Goal: Transaction & Acquisition: Purchase product/service

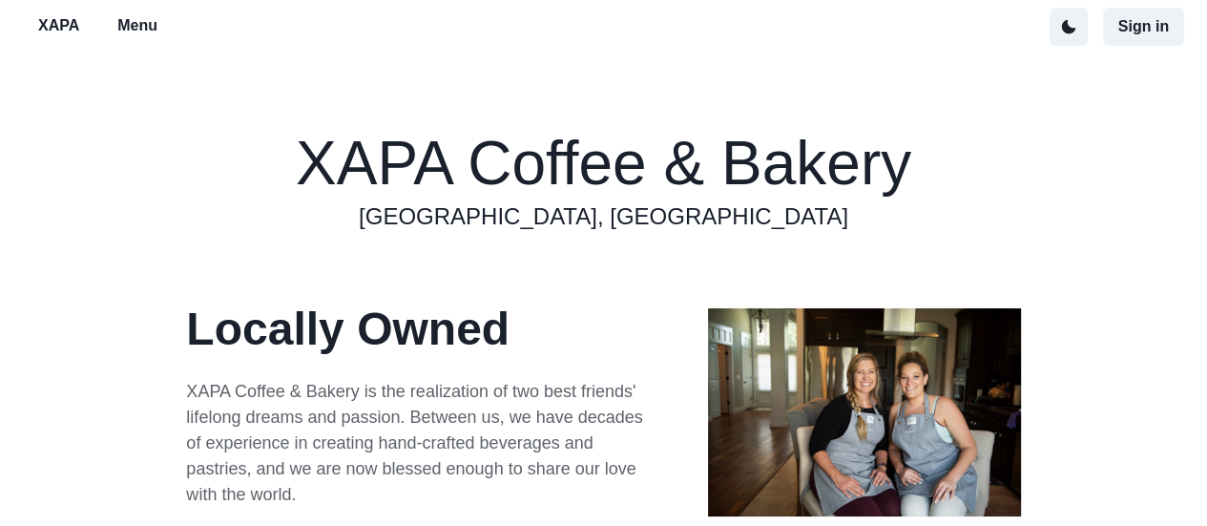
click at [61, 25] on p "XAPA" at bounding box center [58, 25] width 41 height 23
click at [146, 22] on p "Menu" at bounding box center [137, 25] width 40 height 23
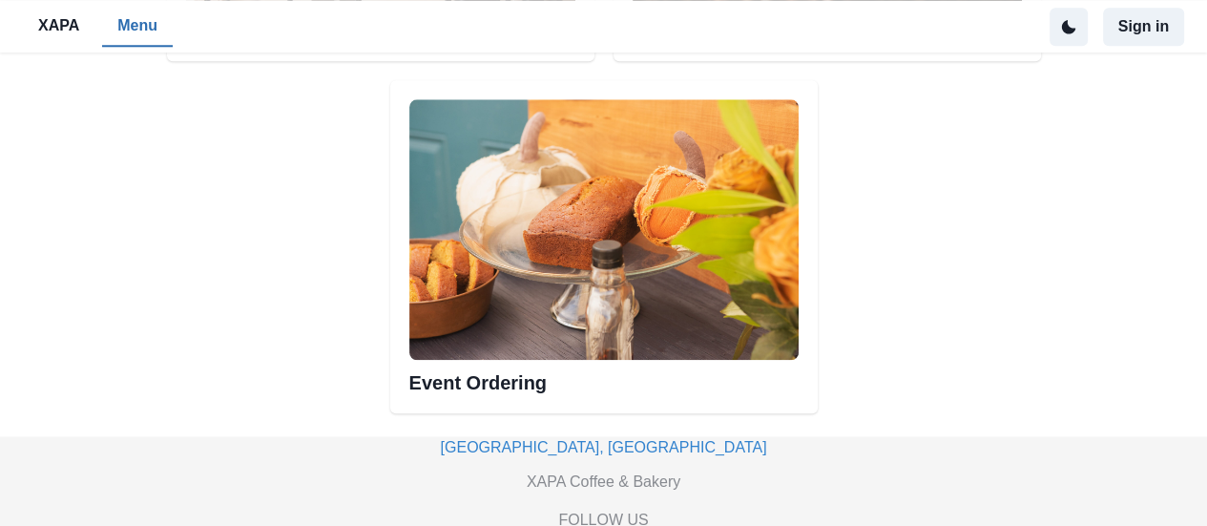
scroll to position [1761, 0]
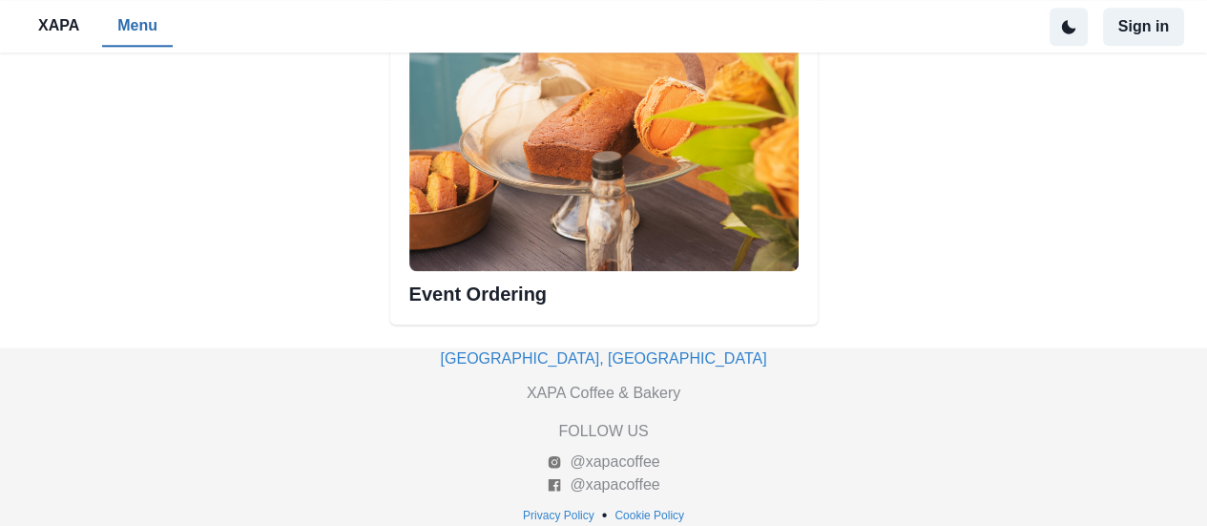
click at [519, 236] on img at bounding box center [603, 140] width 389 height 260
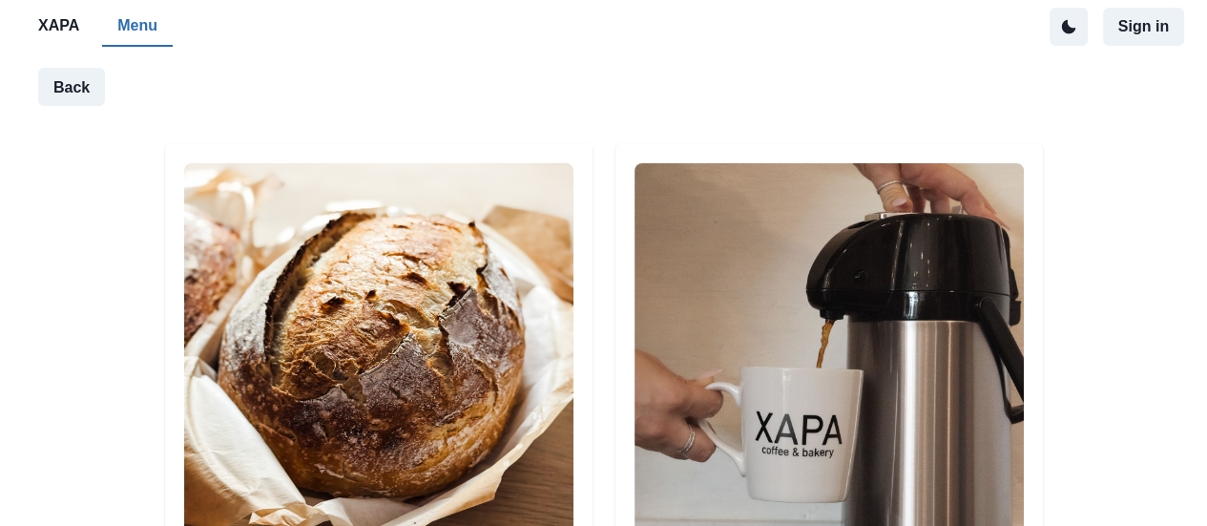
scroll to position [174, 0]
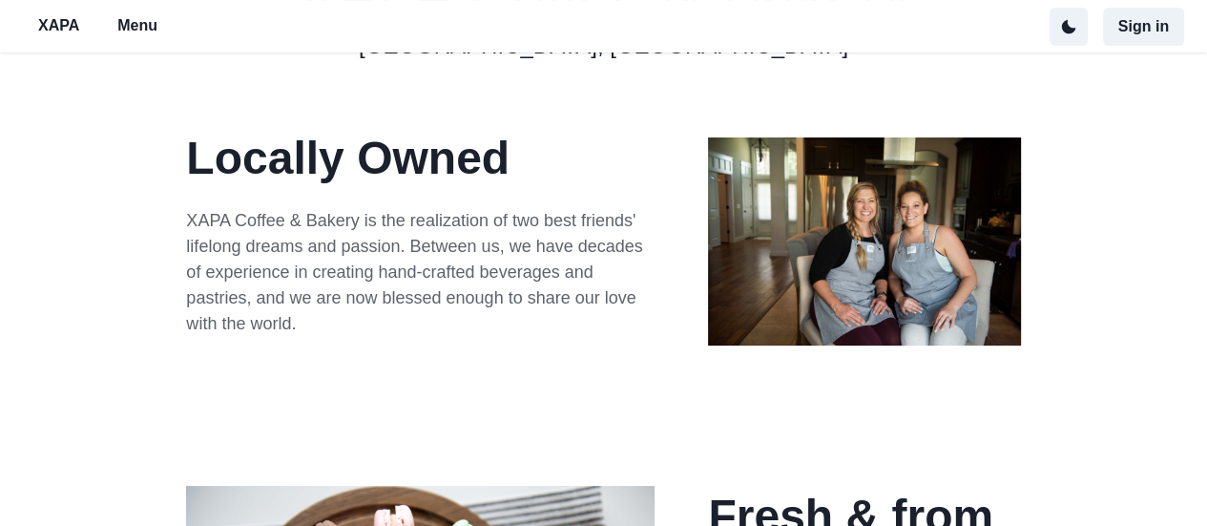
scroll to position [191, 0]
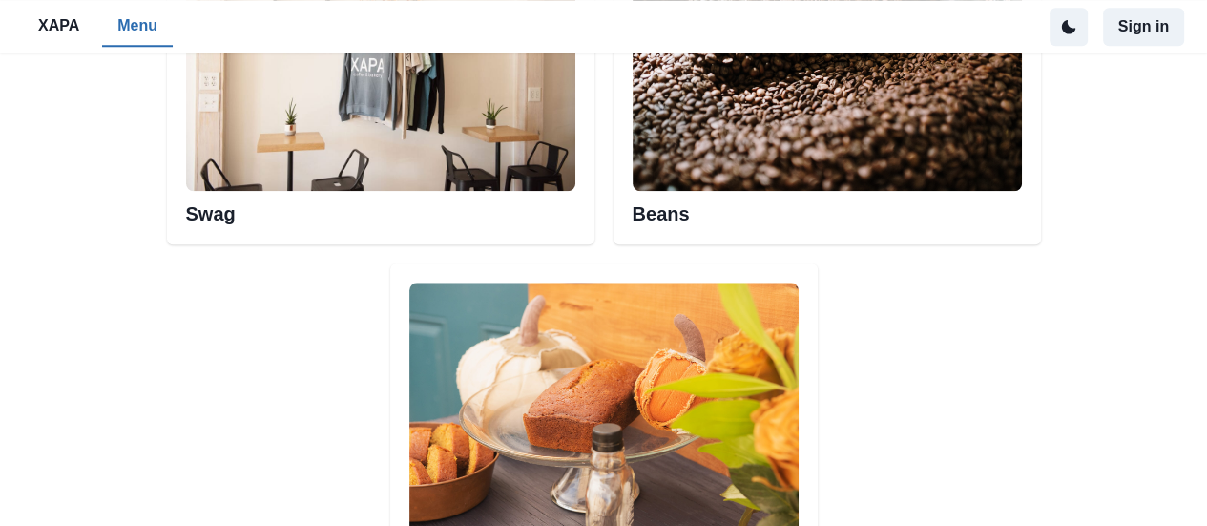
scroll to position [1666, 0]
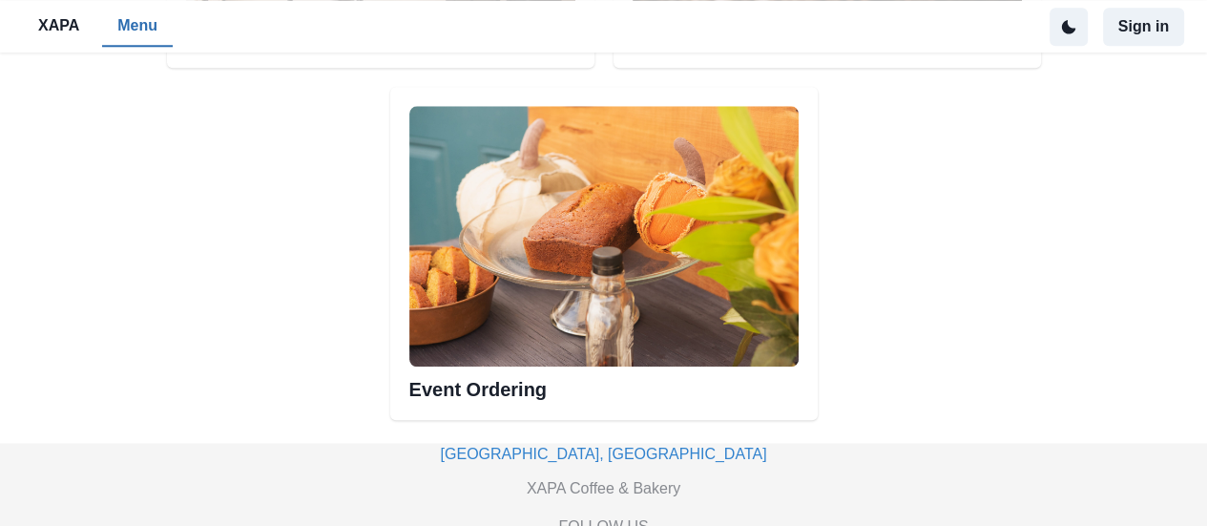
click at [616, 259] on img at bounding box center [603, 236] width 389 height 260
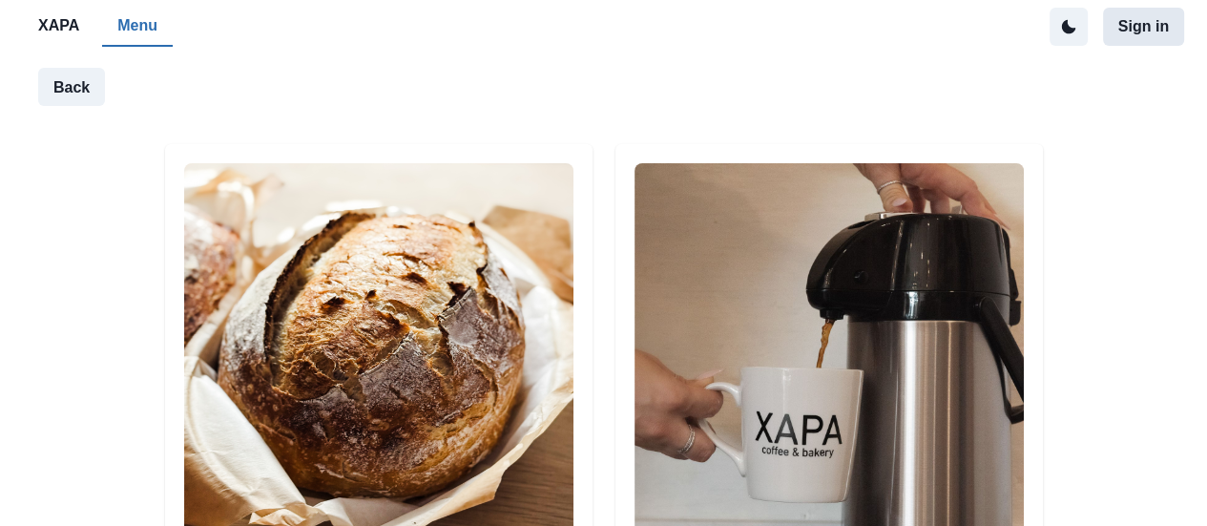
click at [1127, 23] on button "Sign in" at bounding box center [1143, 27] width 81 height 38
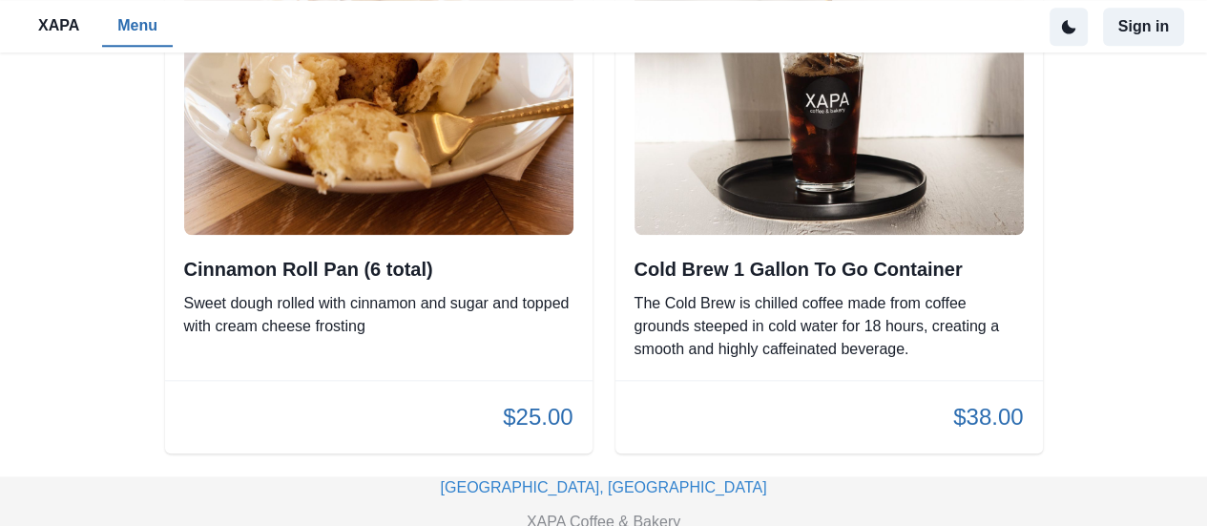
scroll to position [1555, 0]
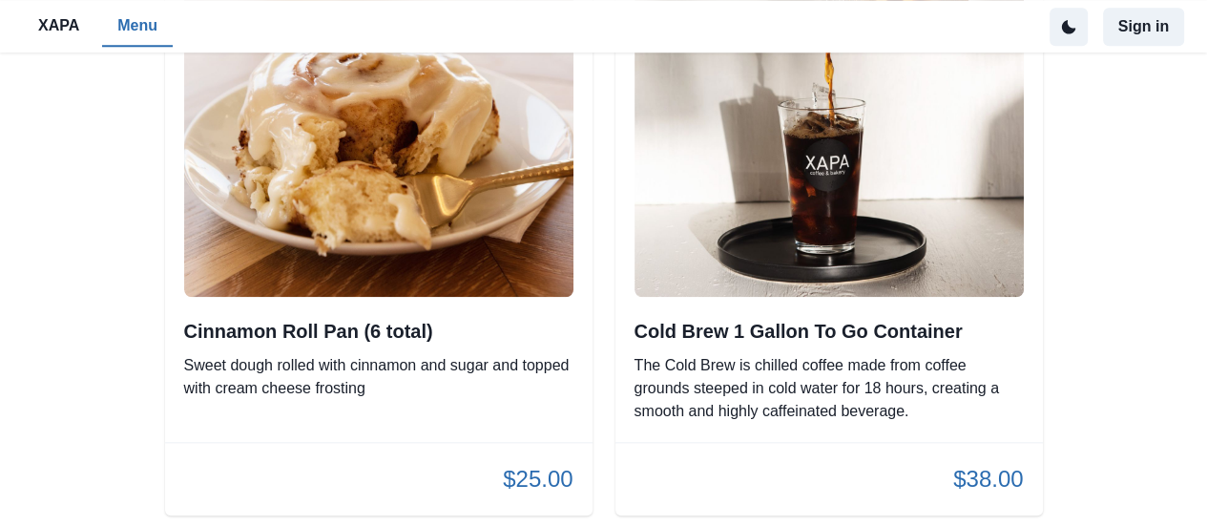
click at [357, 215] on img at bounding box center [378, 101] width 389 height 389
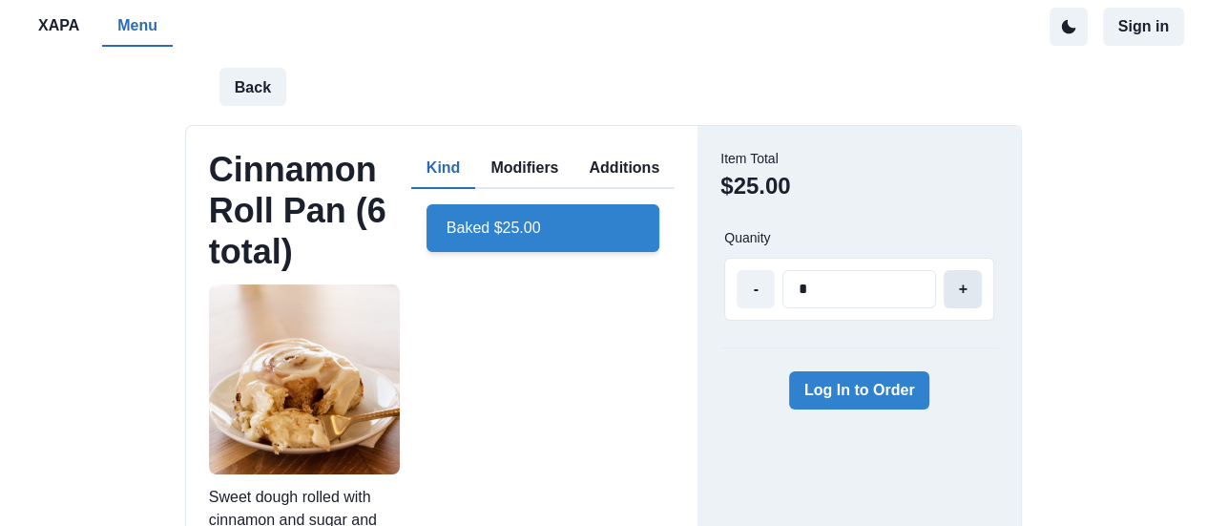
type input "*"
click at [969, 281] on button "+" at bounding box center [963, 289] width 38 height 38
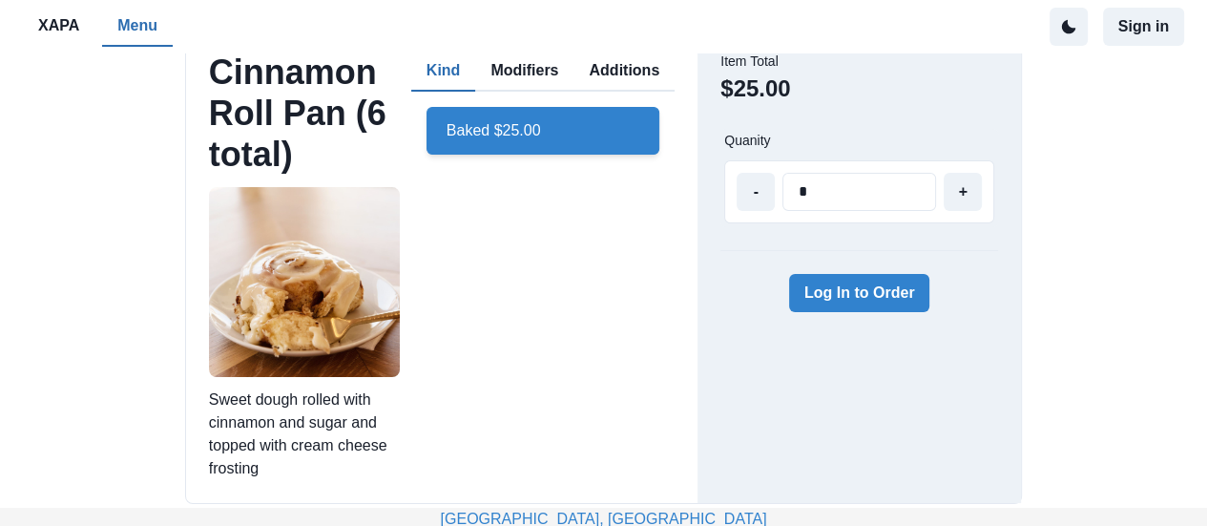
scroll to position [68, 0]
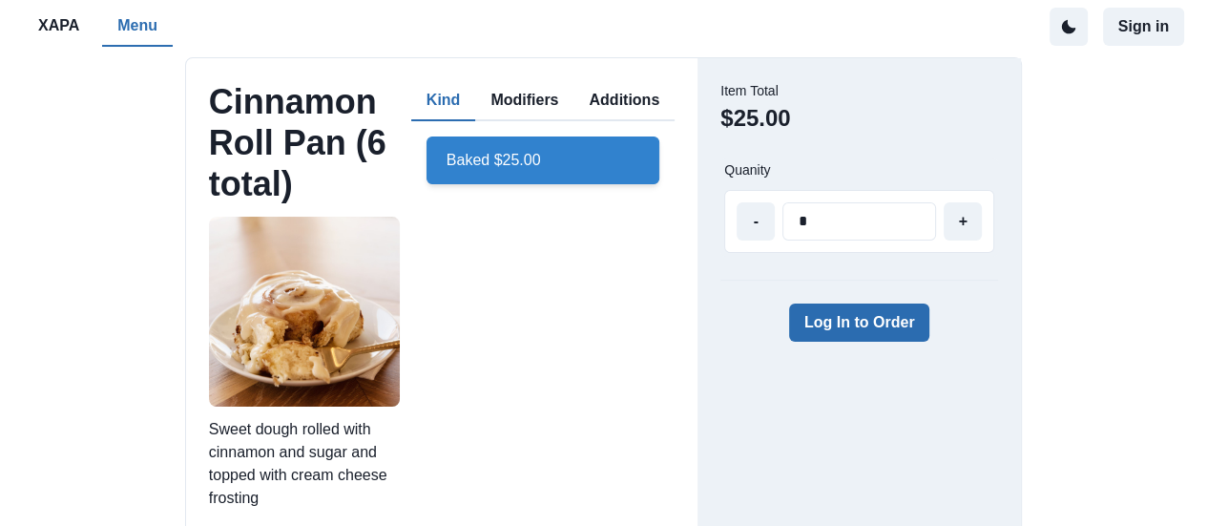
click at [830, 323] on button "Log In to Order" at bounding box center [859, 322] width 141 height 38
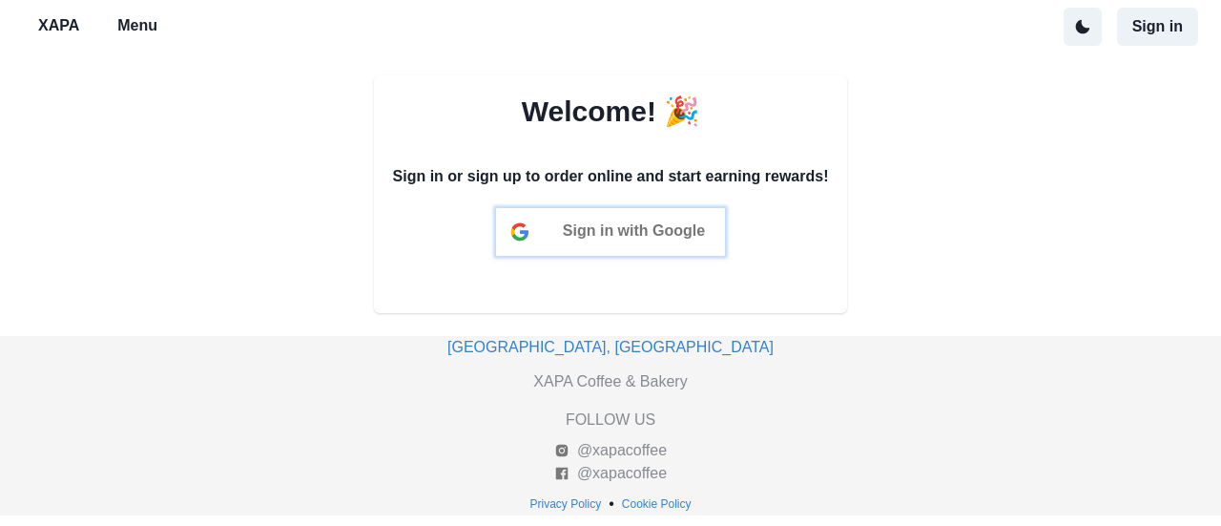
click at [546, 235] on div "Sign in with Google" at bounding box center [610, 232] width 229 height 48
click at [607, 235] on span "Sign in with Google" at bounding box center [634, 230] width 142 height 16
click at [603, 229] on span "Sign in with Google" at bounding box center [634, 230] width 142 height 16
